Goal: Register for event/course

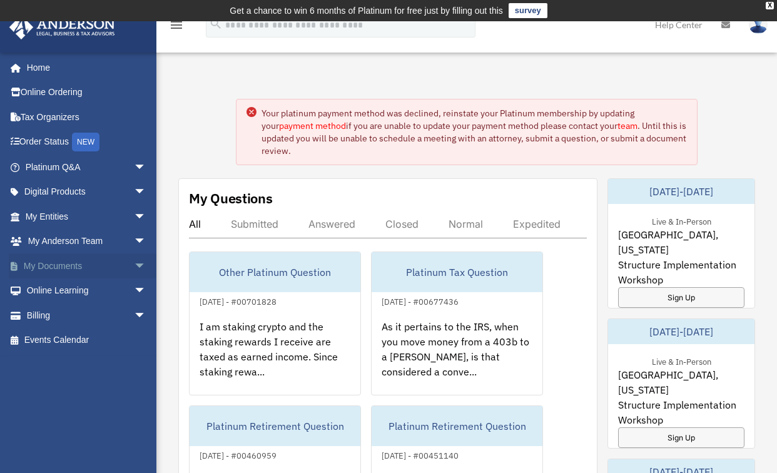
click at [113, 266] on link "My Documents arrow_drop_down" at bounding box center [87, 265] width 156 height 25
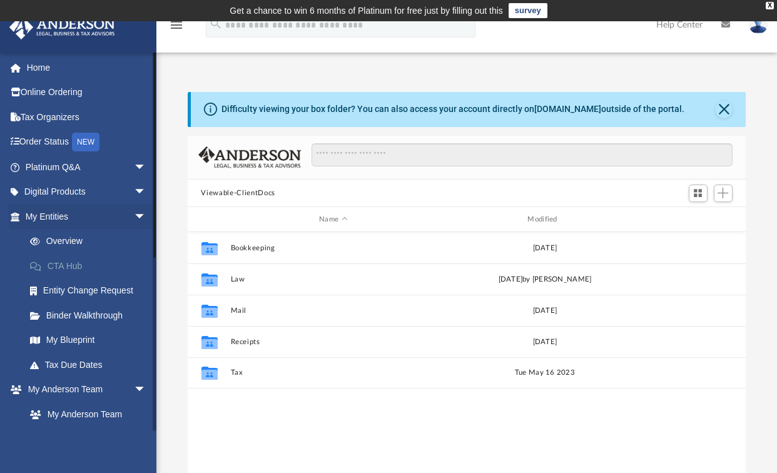
scroll to position [276, 550]
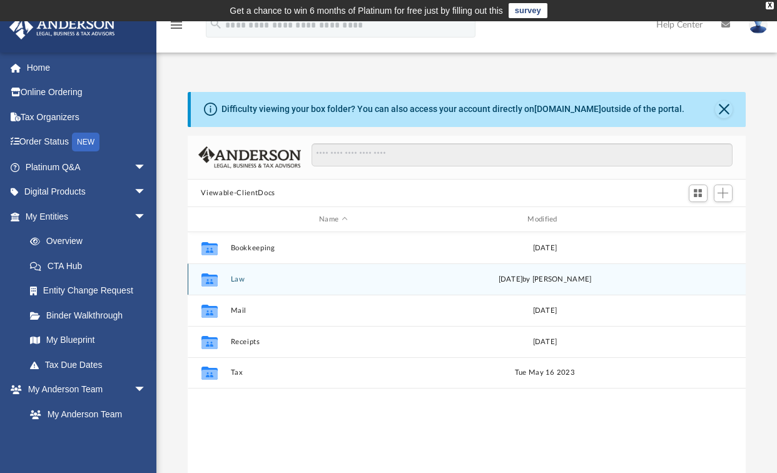
click at [268, 291] on div "Collaborated Folder Law [DATE] by [PERSON_NAME]" at bounding box center [467, 278] width 558 height 31
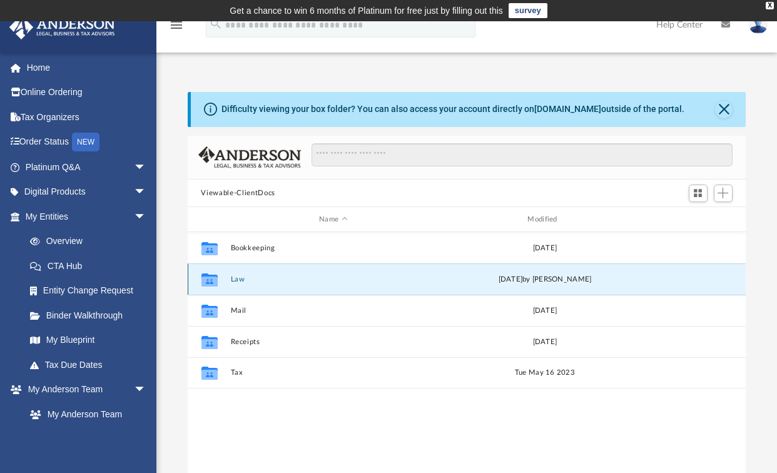
click at [239, 279] on button "Law" at bounding box center [333, 279] width 206 height 8
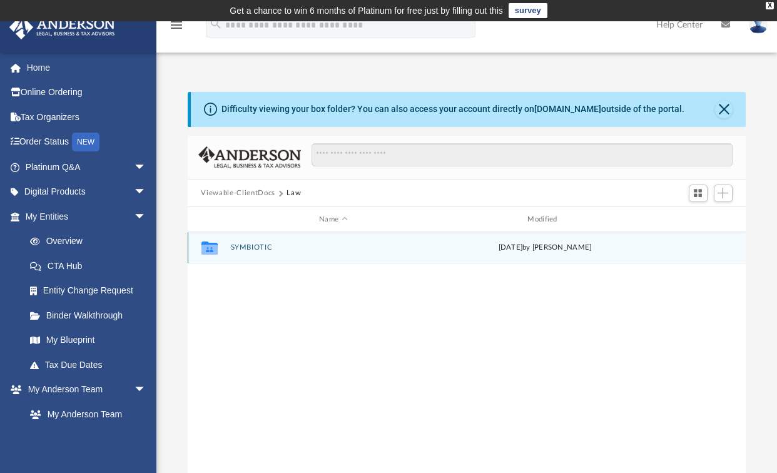
click at [221, 250] on div "Collaborated Folder" at bounding box center [208, 248] width 31 height 20
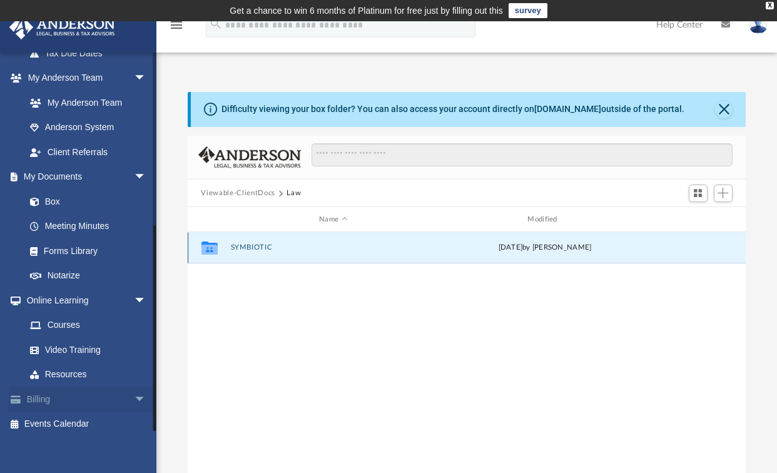
scroll to position [311, 0]
click at [75, 321] on link "Courses" at bounding box center [92, 325] width 148 height 25
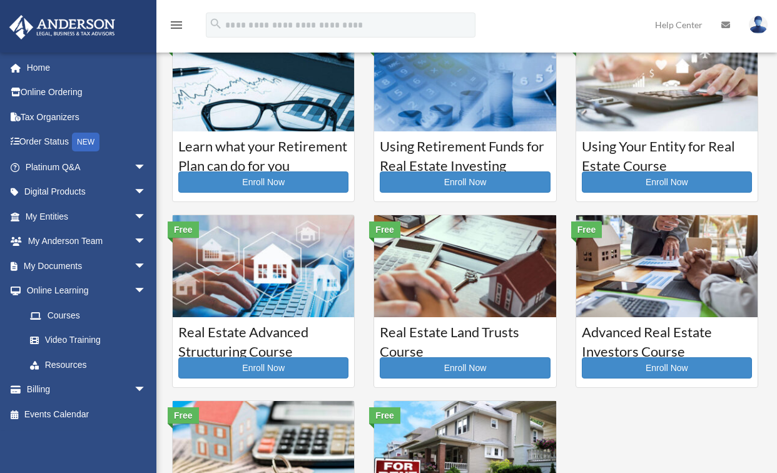
scroll to position [56, 0]
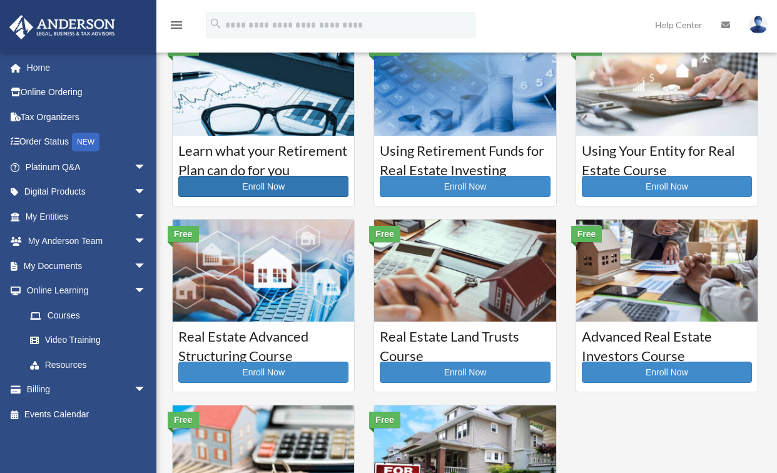
click at [274, 184] on link "Enroll Now" at bounding box center [263, 186] width 170 height 21
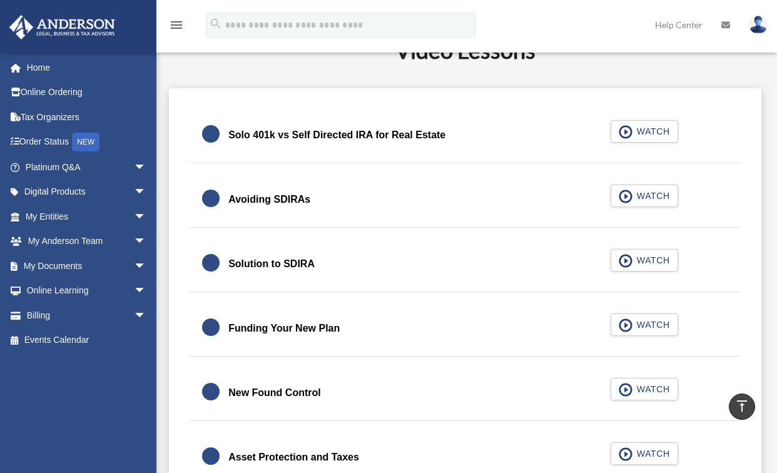
scroll to position [344, 0]
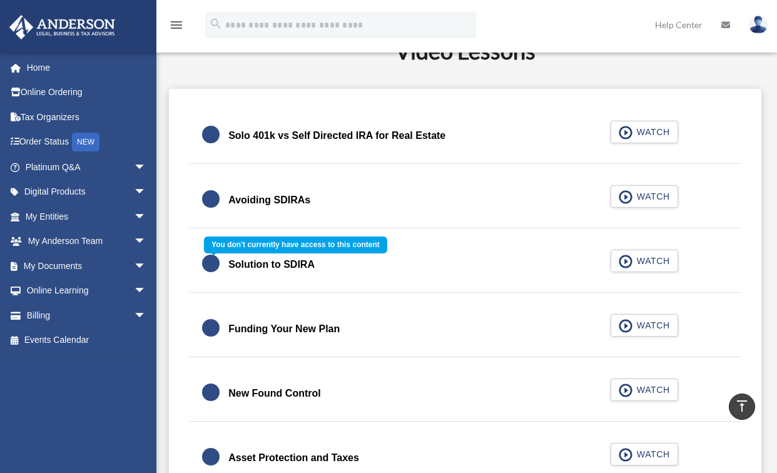
click at [664, 262] on div "Solution to SDIRA WATCH" at bounding box center [465, 265] width 580 height 56
click at [639, 263] on div "Solution to SDIRA WATCH" at bounding box center [465, 265] width 580 height 56
click at [629, 261] on div "Solution to SDIRA WATCH" at bounding box center [465, 265] width 580 height 56
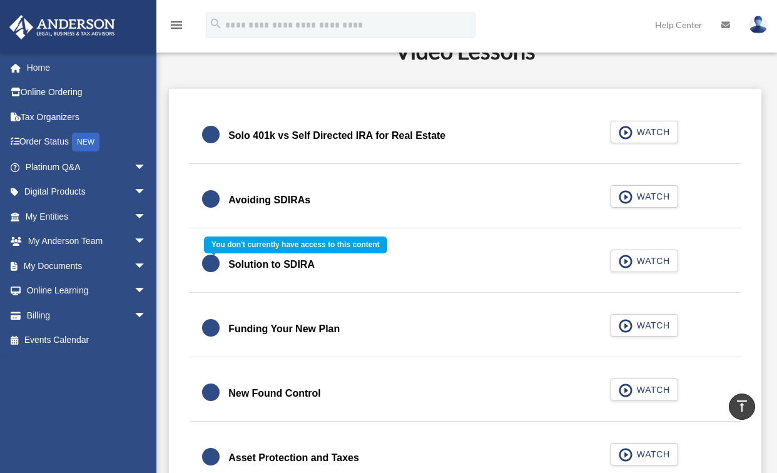
click at [629, 261] on div "Solution to SDIRA WATCH" at bounding box center [465, 265] width 580 height 56
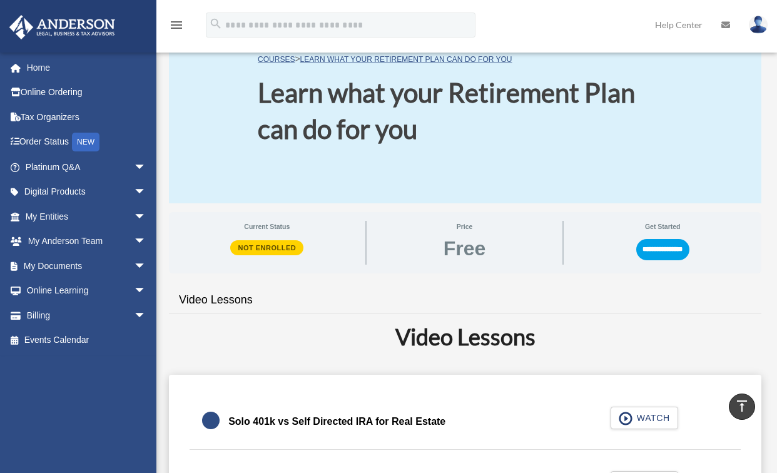
scroll to position [55, 0]
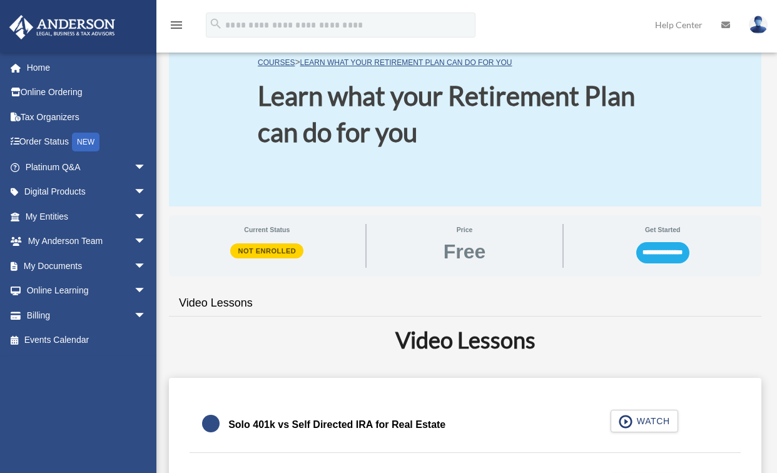
click at [647, 259] on input "**********" at bounding box center [662, 252] width 53 height 21
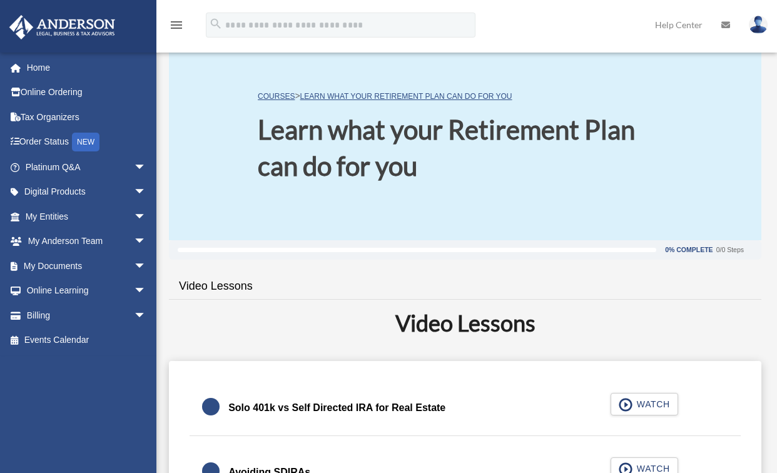
click at [658, 251] on div "0% Complete 0/0 Steps" at bounding box center [465, 250] width 575 height 11
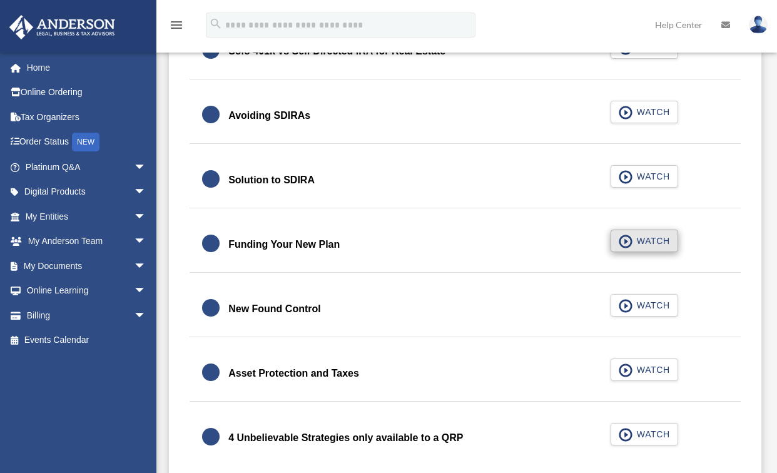
scroll to position [374, 0]
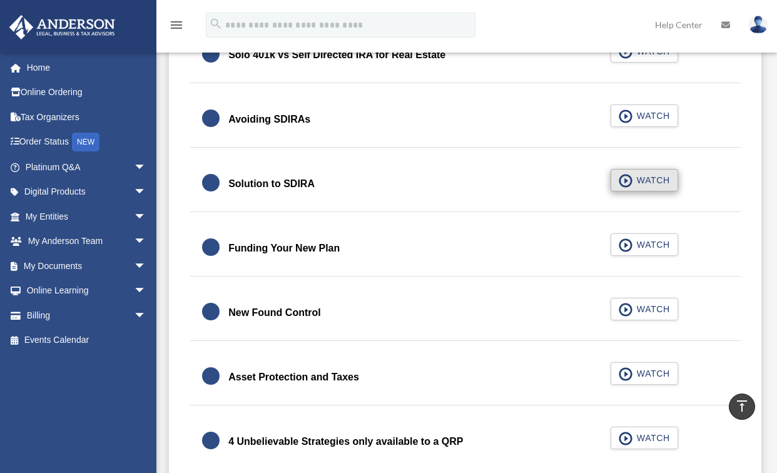
click at [658, 183] on span "WATCH" at bounding box center [651, 180] width 37 height 13
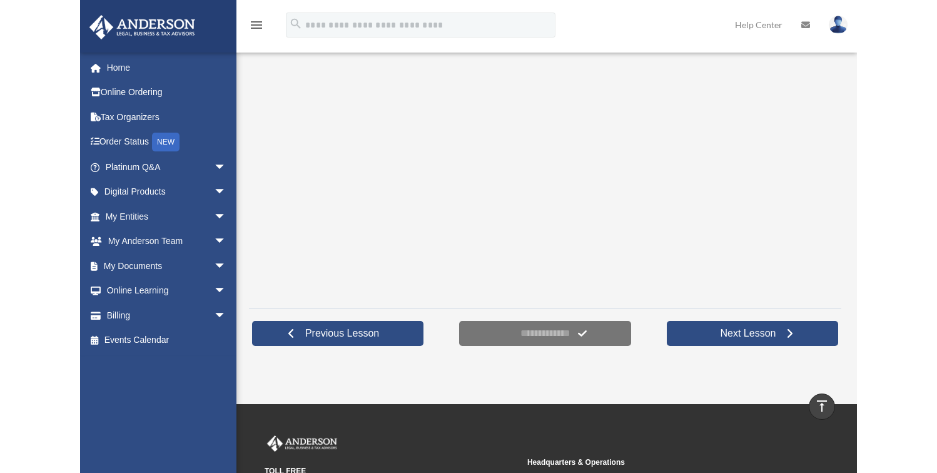
scroll to position [301, 0]
